Goal: Entertainment & Leisure: Browse casually

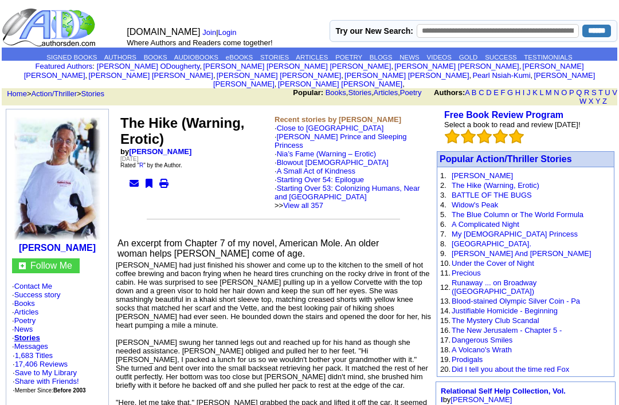
click at [464, 171] on td "[PERSON_NAME]" at bounding box center [531, 176] width 160 height 10
click at [458, 171] on link "[PERSON_NAME]" at bounding box center [482, 175] width 61 height 9
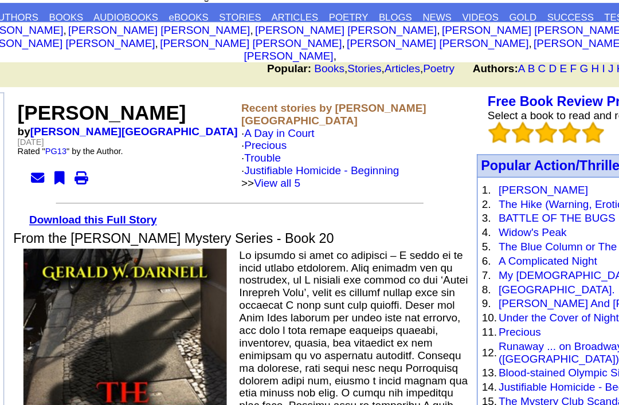
scroll to position [45, 0]
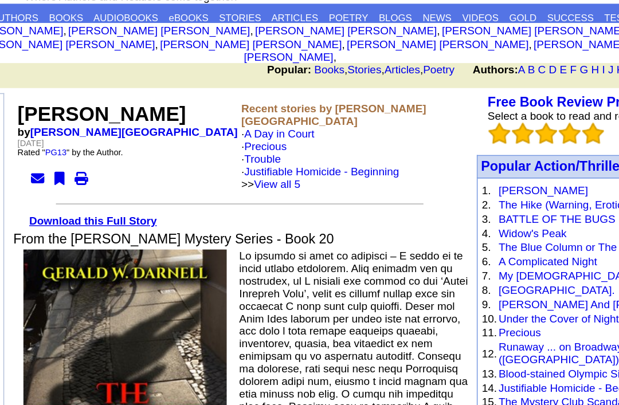
click at [452, 204] on link "[PERSON_NAME] And [PERSON_NAME]" at bounding box center [521, 208] width 139 height 9
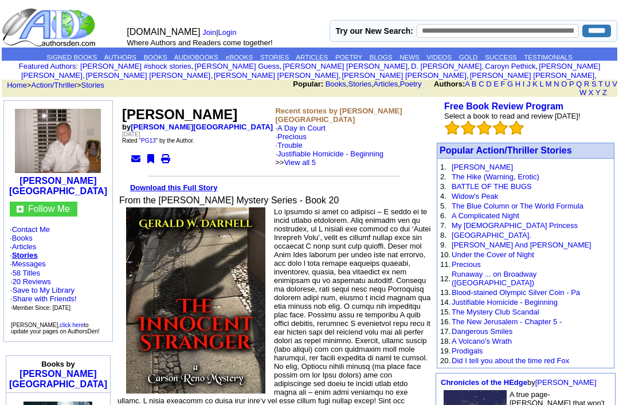
scroll to position [45, 111]
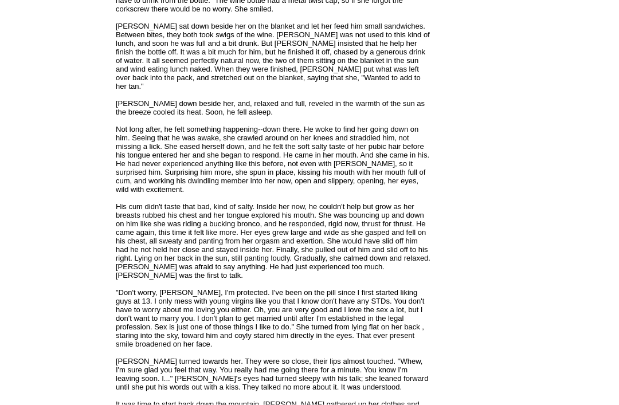
scroll to position [1501, 0]
